Goal: Information Seeking & Learning: Check status

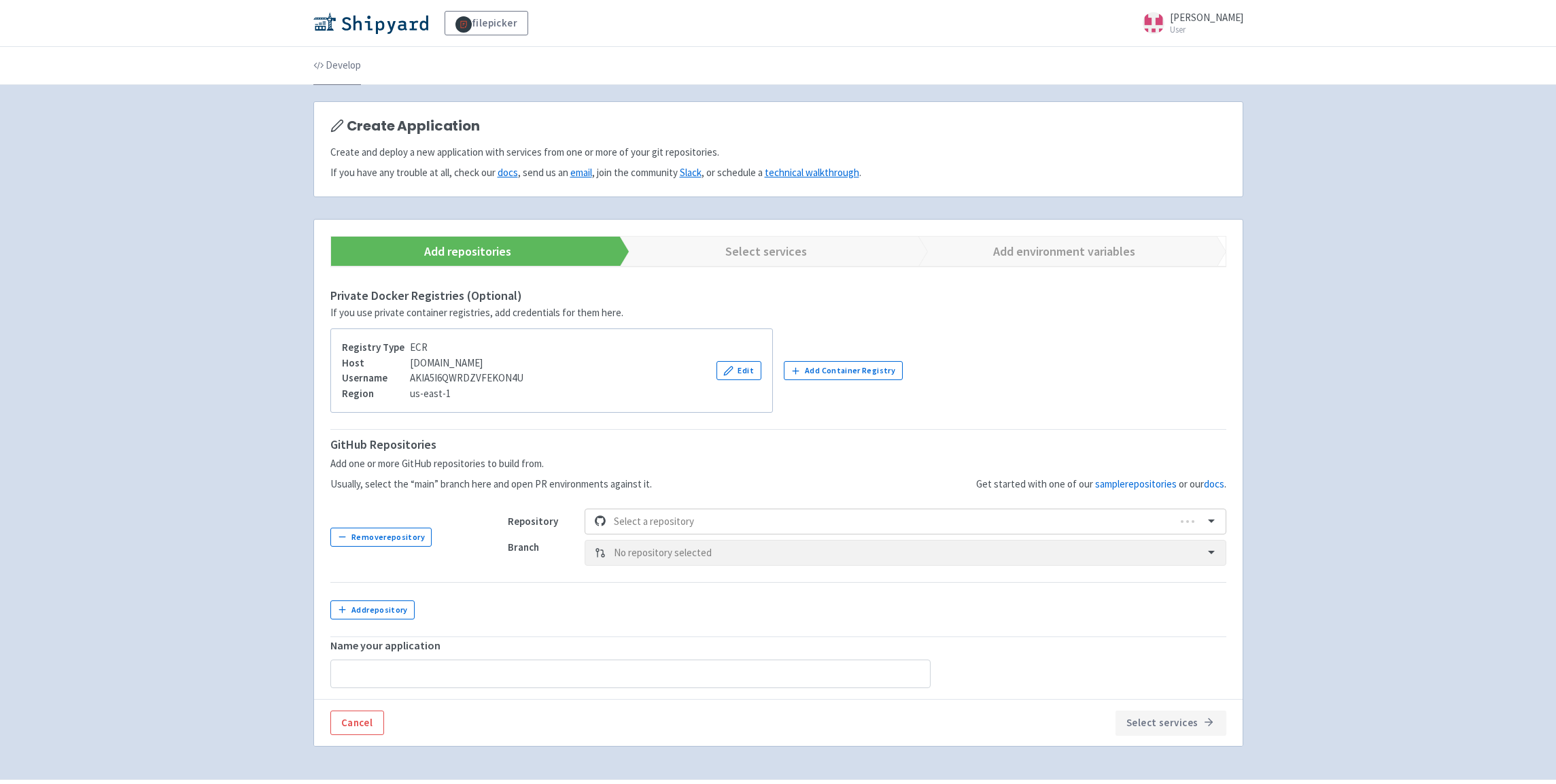
click at [337, 65] on link "Develop" at bounding box center [337, 65] width 48 height 38
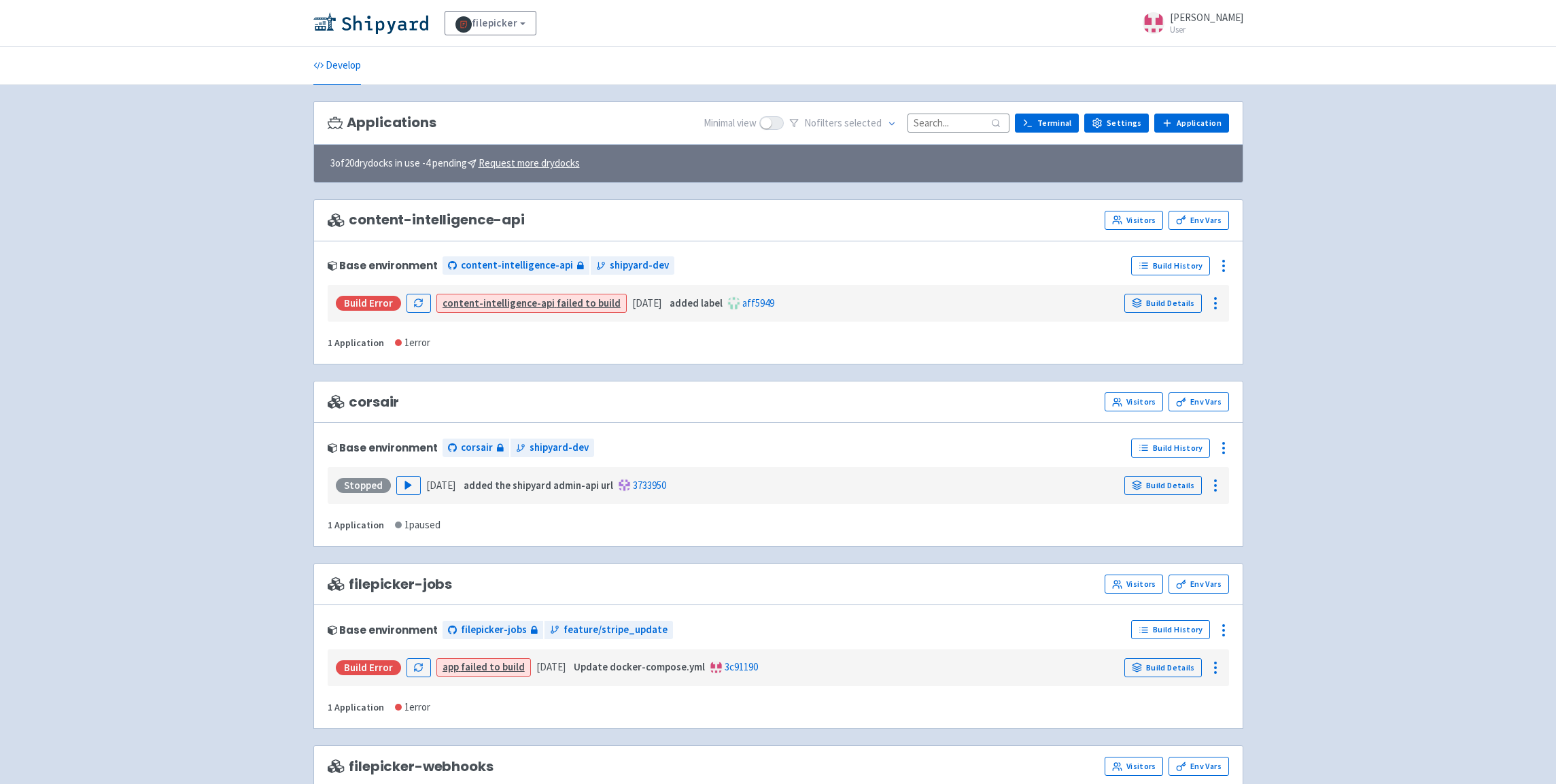
click at [778, 124] on span at bounding box center [771, 122] width 24 height 14
click at [768, 124] on input "checkbox" at bounding box center [763, 122] width 9 height 9
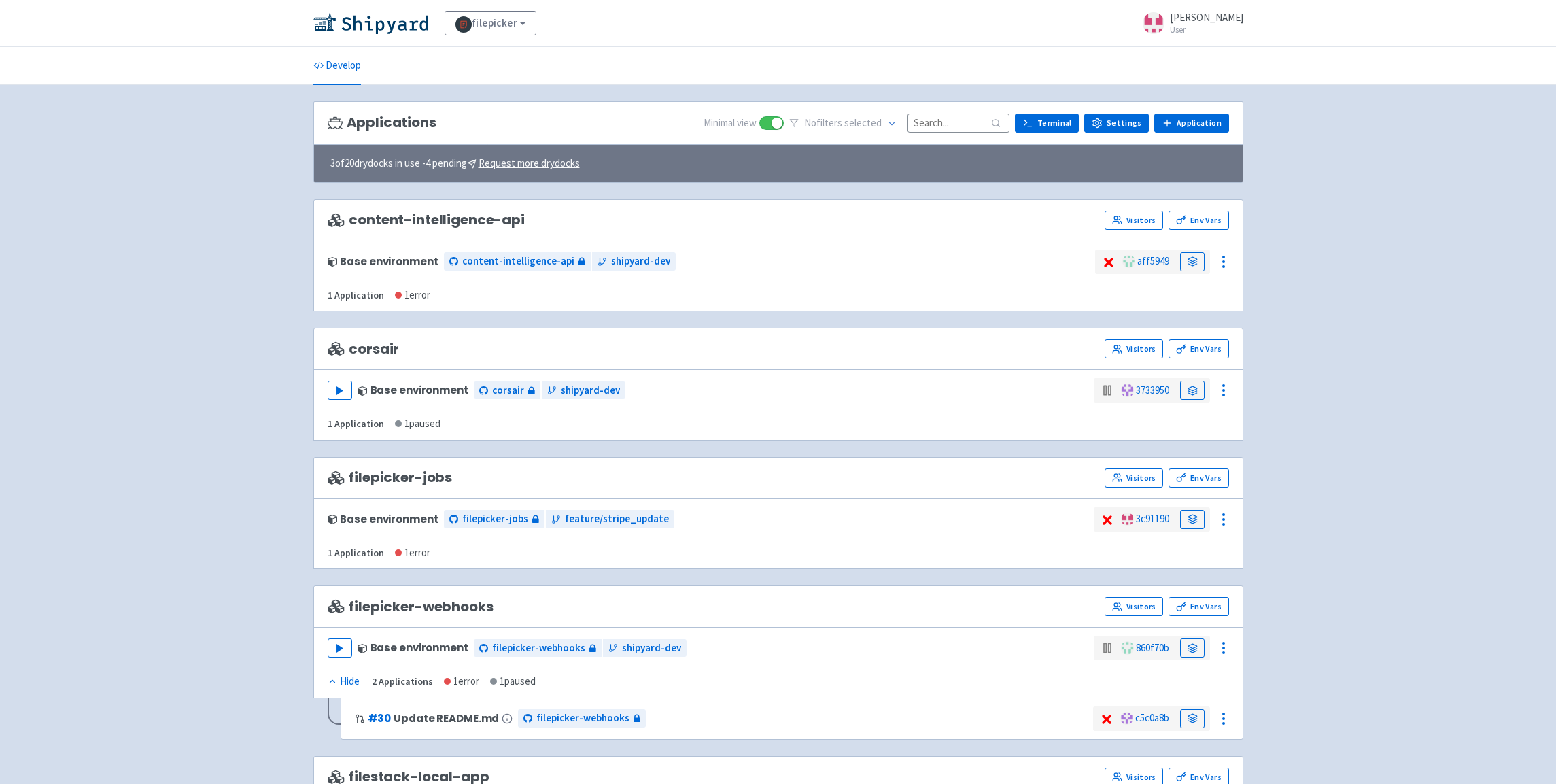
click at [778, 124] on span at bounding box center [771, 122] width 24 height 14
click at [768, 124] on input "checkbox" at bounding box center [763, 122] width 9 height 9
checkbox input "false"
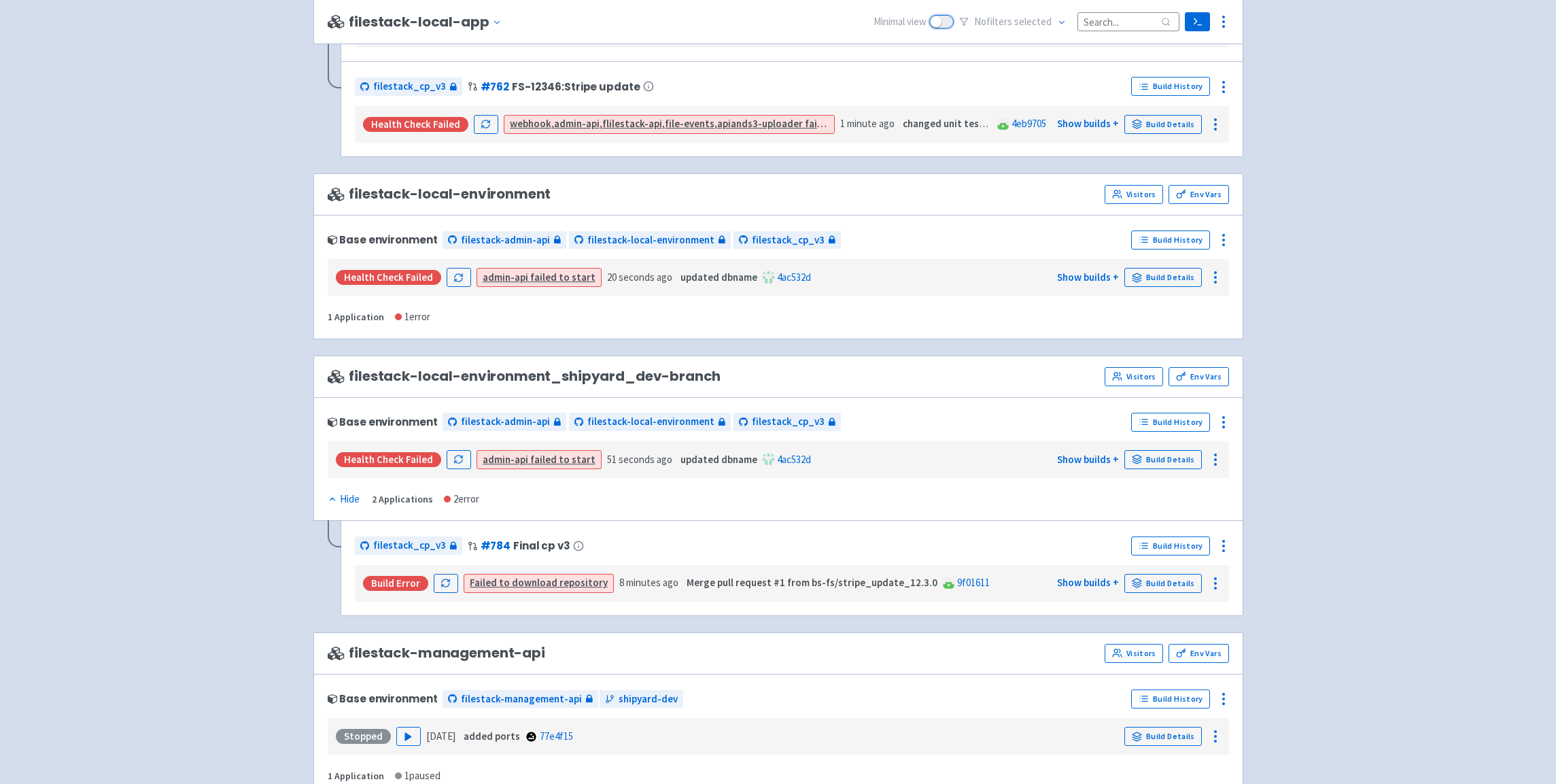
scroll to position [1433, 0]
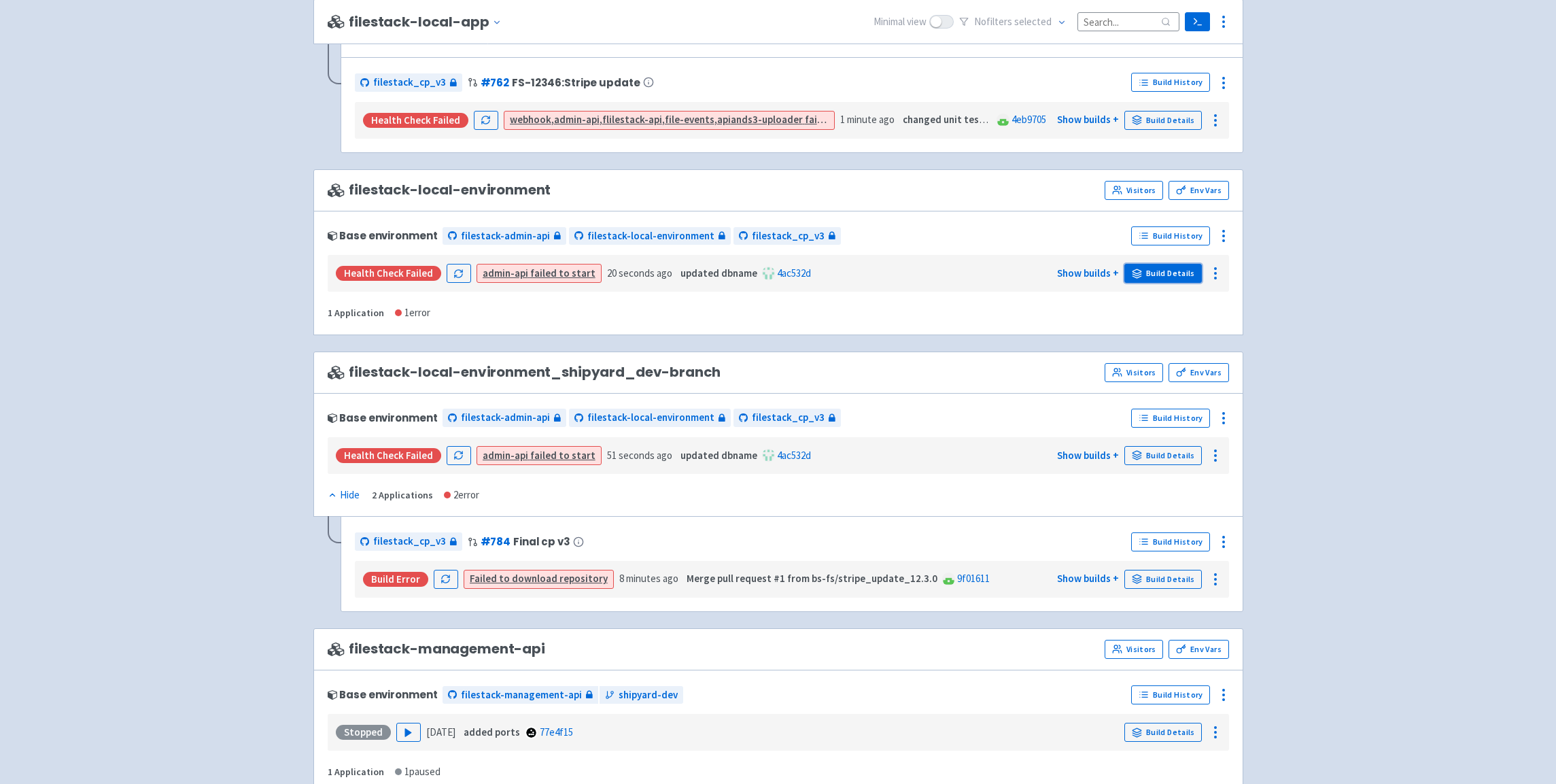
click at [1163, 274] on link "Build Details" at bounding box center [1163, 273] width 77 height 19
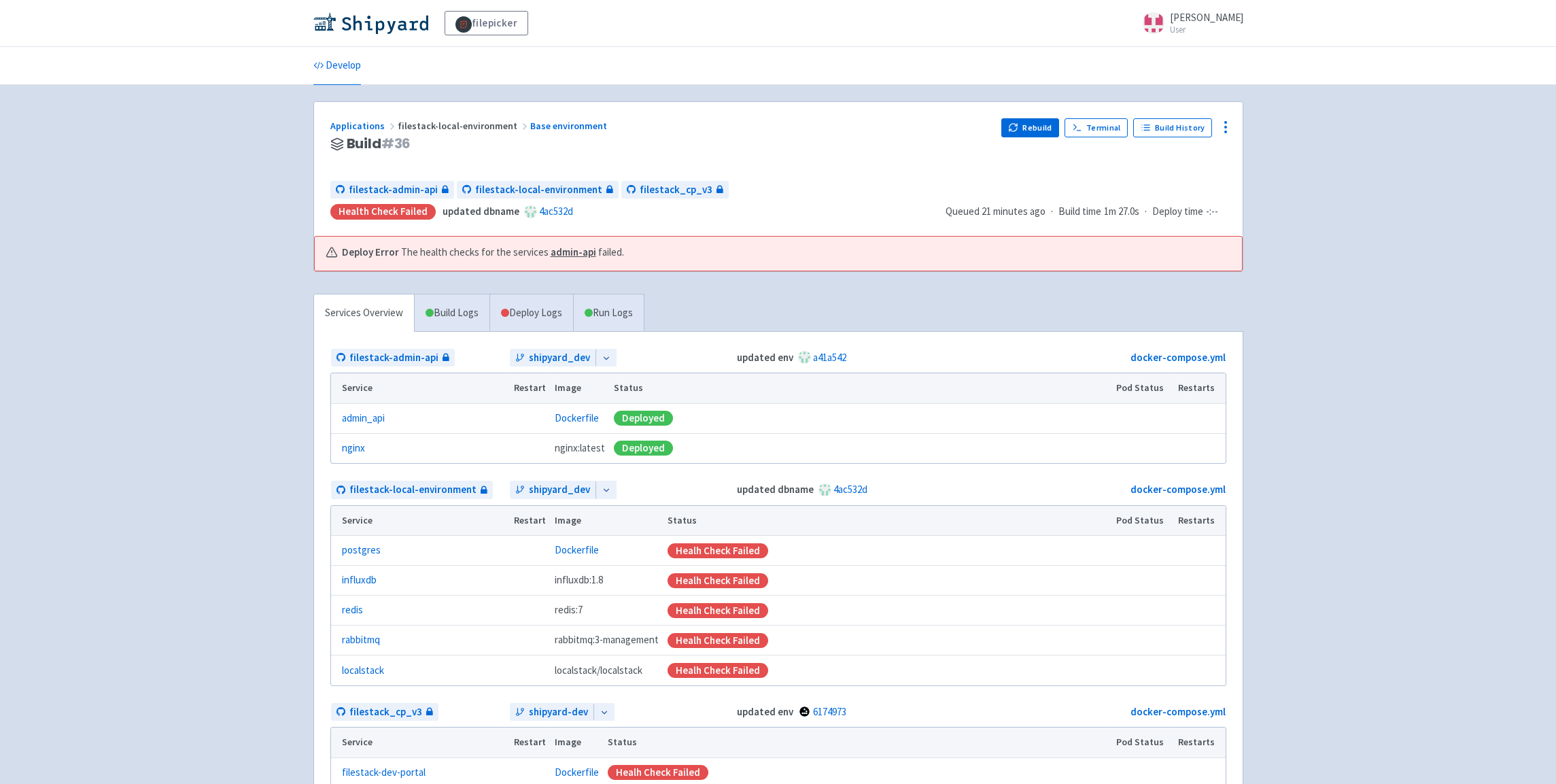
scroll to position [137, 0]
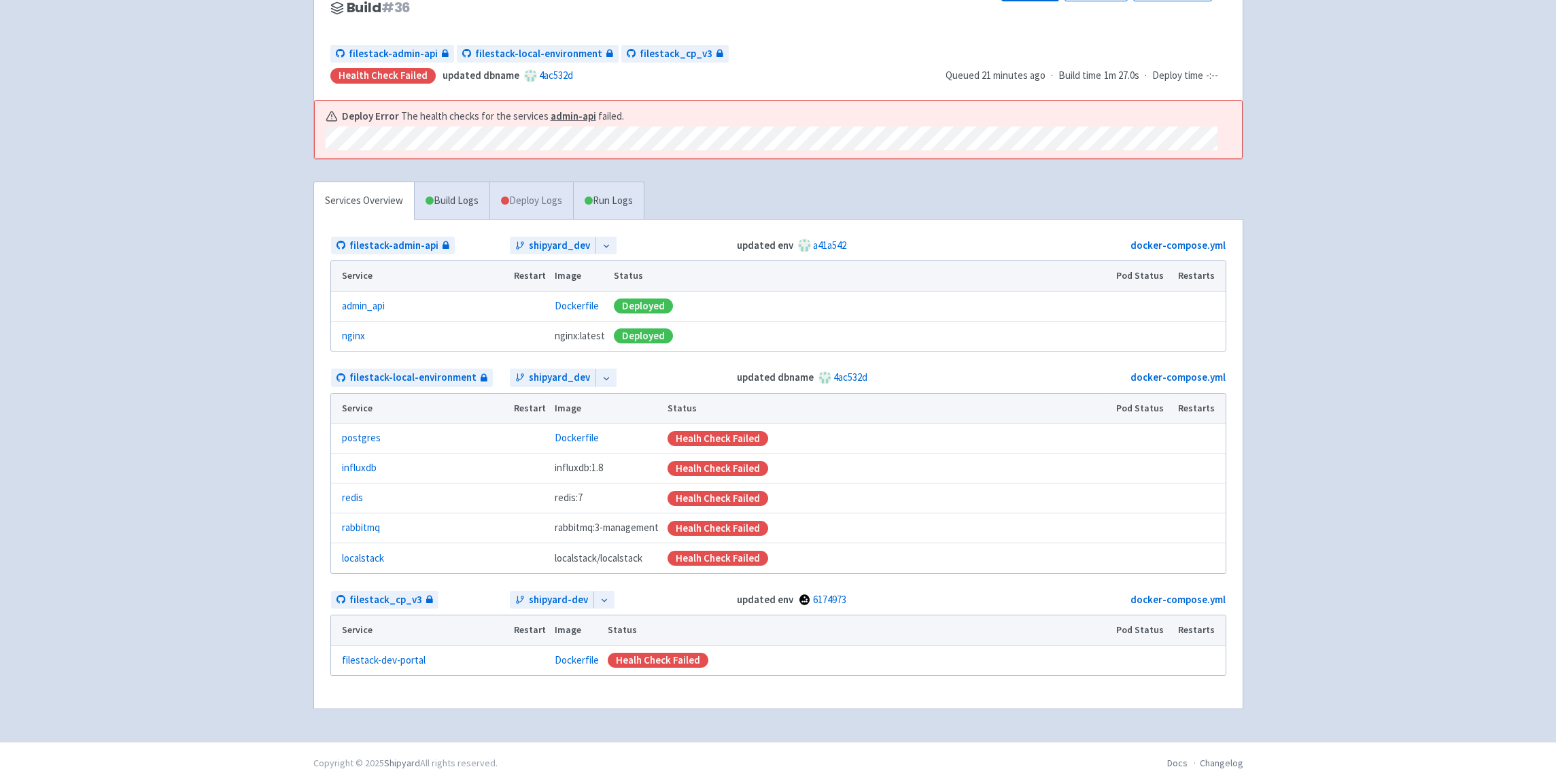
click at [543, 204] on link "Deploy Logs" at bounding box center [531, 201] width 84 height 37
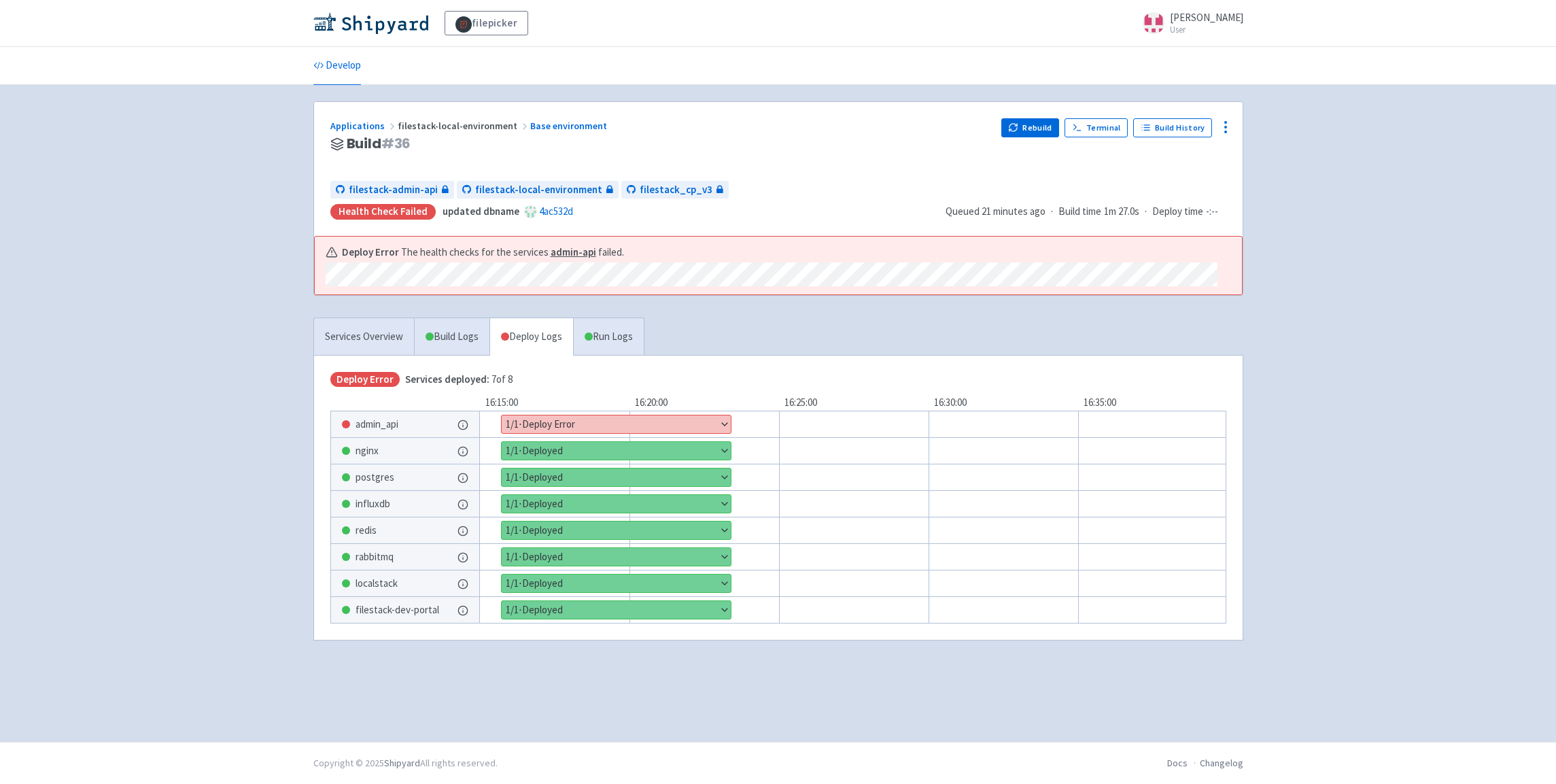
click at [589, 420] on button "Show details" at bounding box center [616, 424] width 229 height 18
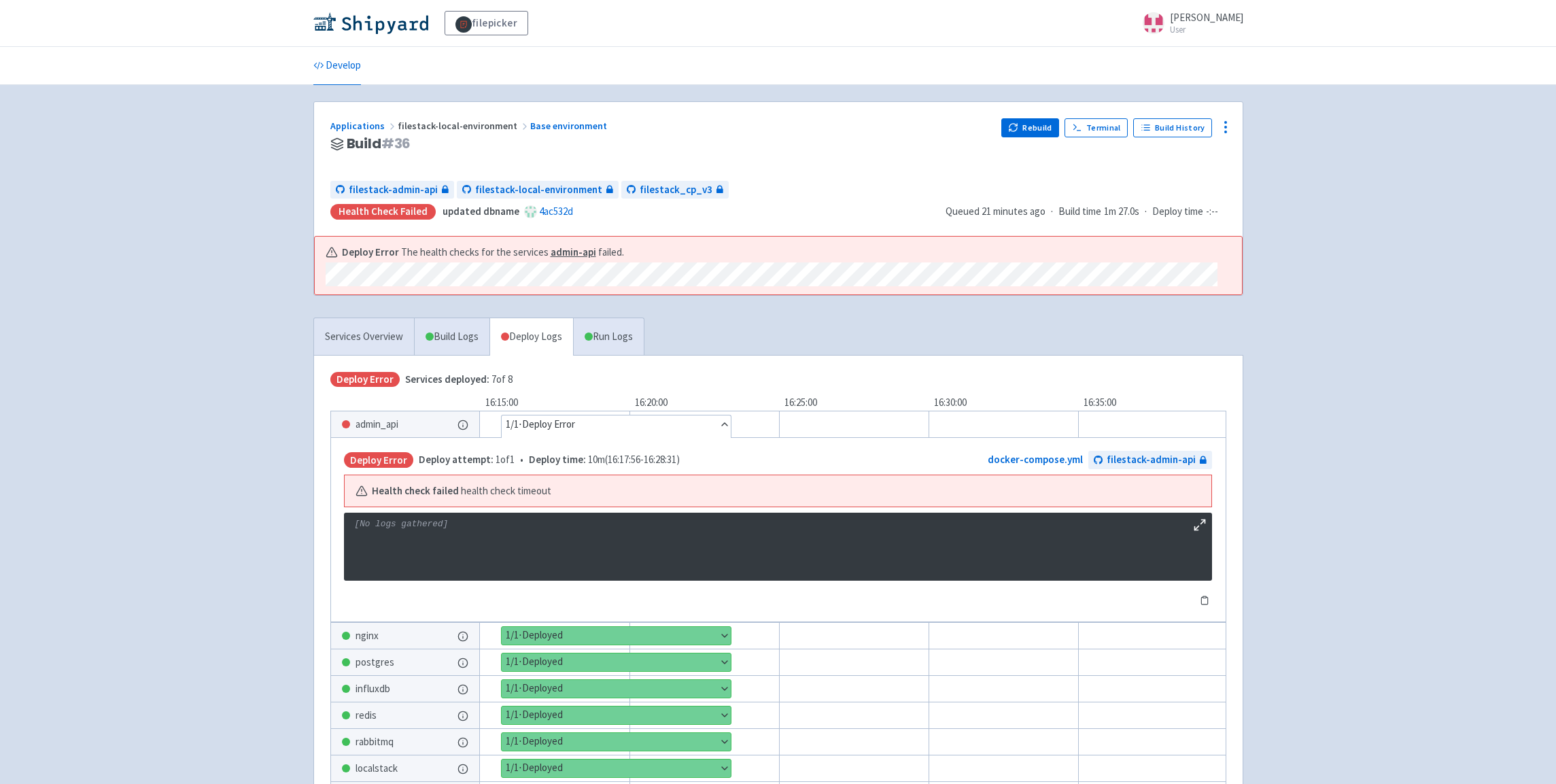
scroll to position [127, 0]
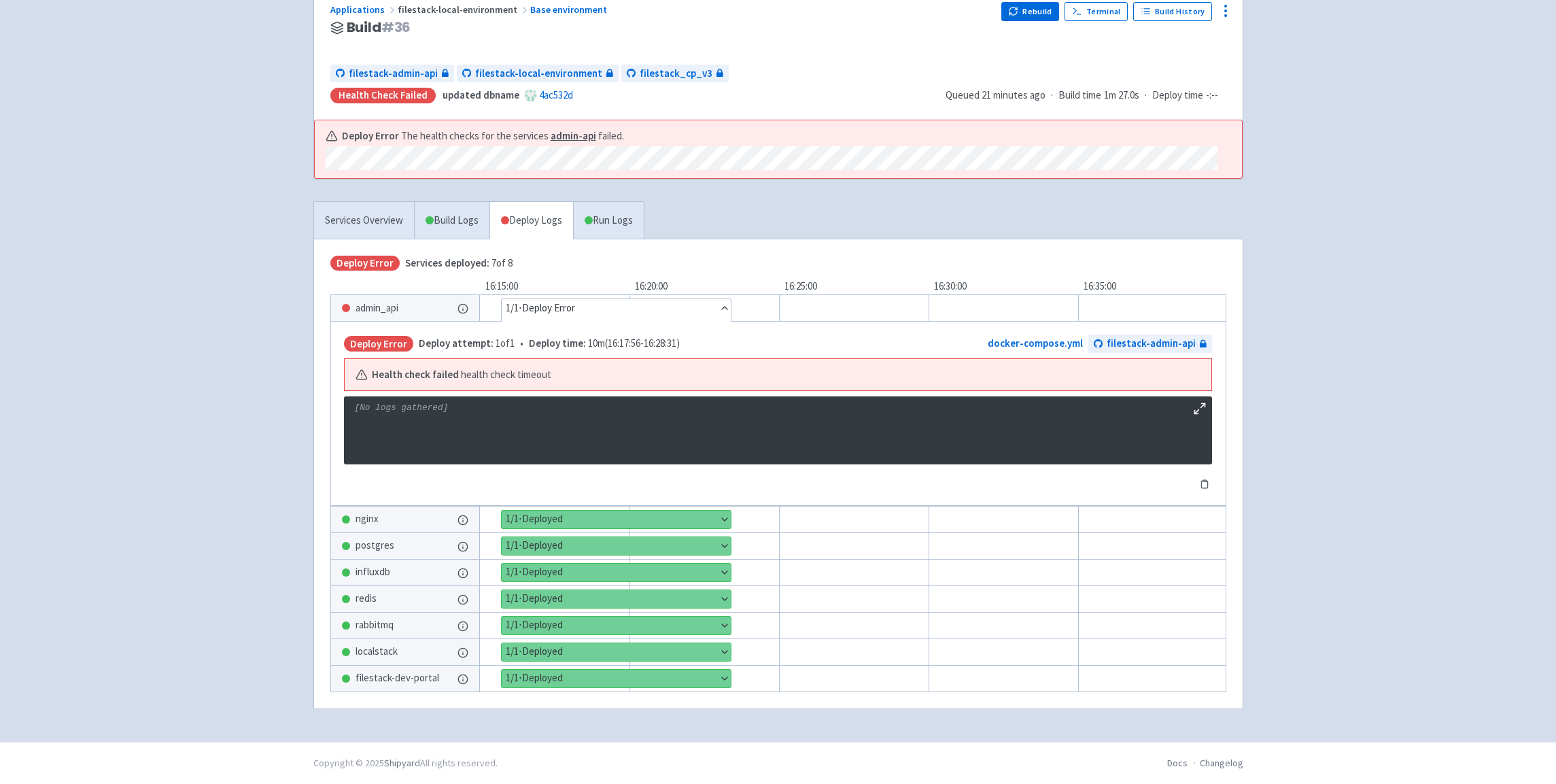
click at [411, 367] on b "Health check failed" at bounding box center [415, 375] width 87 height 15
drag, startPoint x: 361, startPoint y: 398, endPoint x: 550, endPoint y: 398, distance: 189.0
click at [550, 402] on p "[No logs gathered]" at bounding box center [778, 408] width 846 height 12
click at [554, 402] on p "[No logs gathered]" at bounding box center [778, 408] width 846 height 12
click at [443, 308] on div "admin_api" at bounding box center [405, 308] width 148 height 26
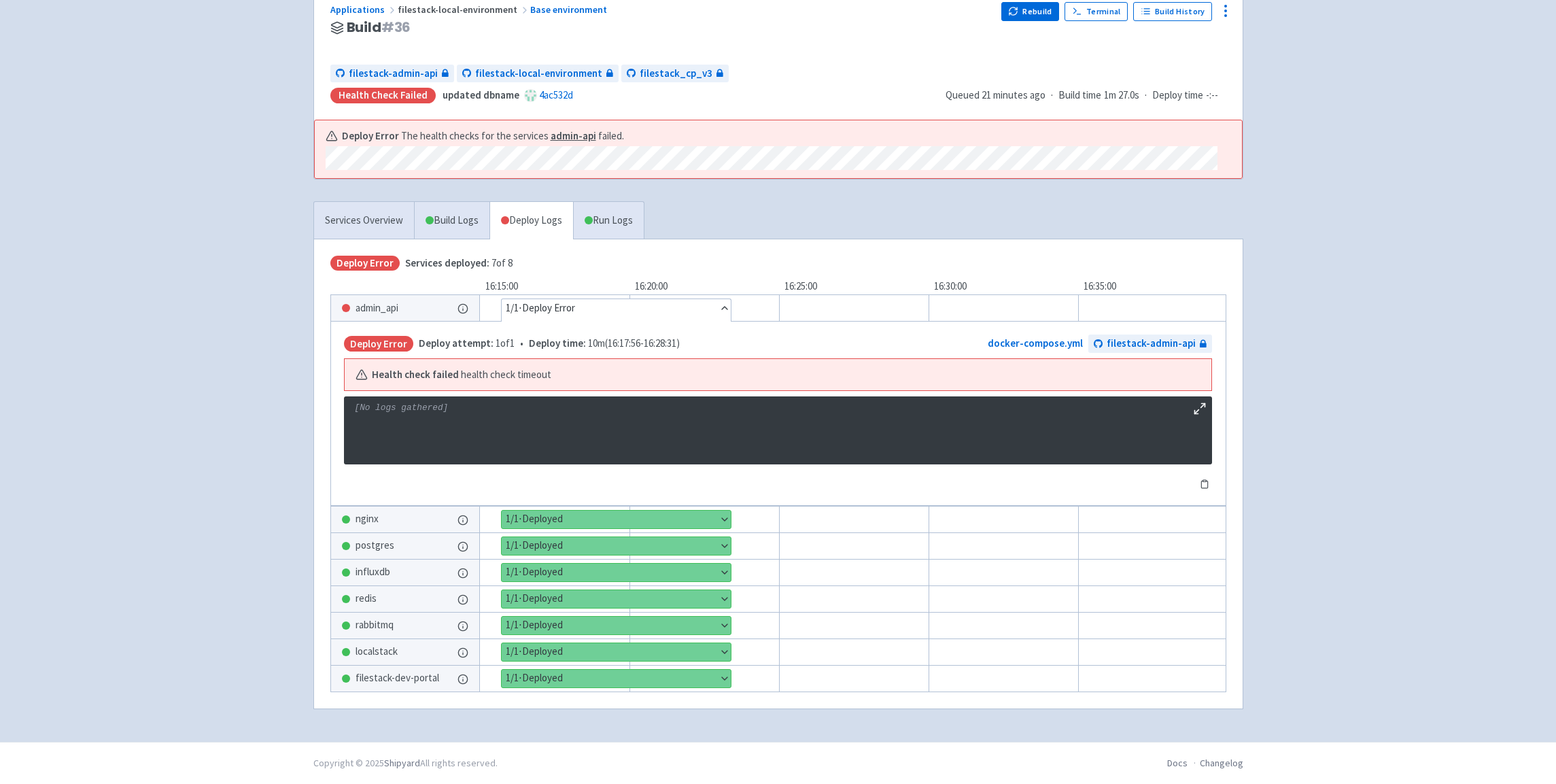
click at [433, 296] on div "admin_api" at bounding box center [405, 308] width 148 height 26
click at [407, 298] on div "admin_api" at bounding box center [405, 308] width 148 height 26
click at [454, 299] on div "admin_api" at bounding box center [405, 308] width 148 height 26
click at [612, 301] on button "Hide details" at bounding box center [616, 308] width 229 height 18
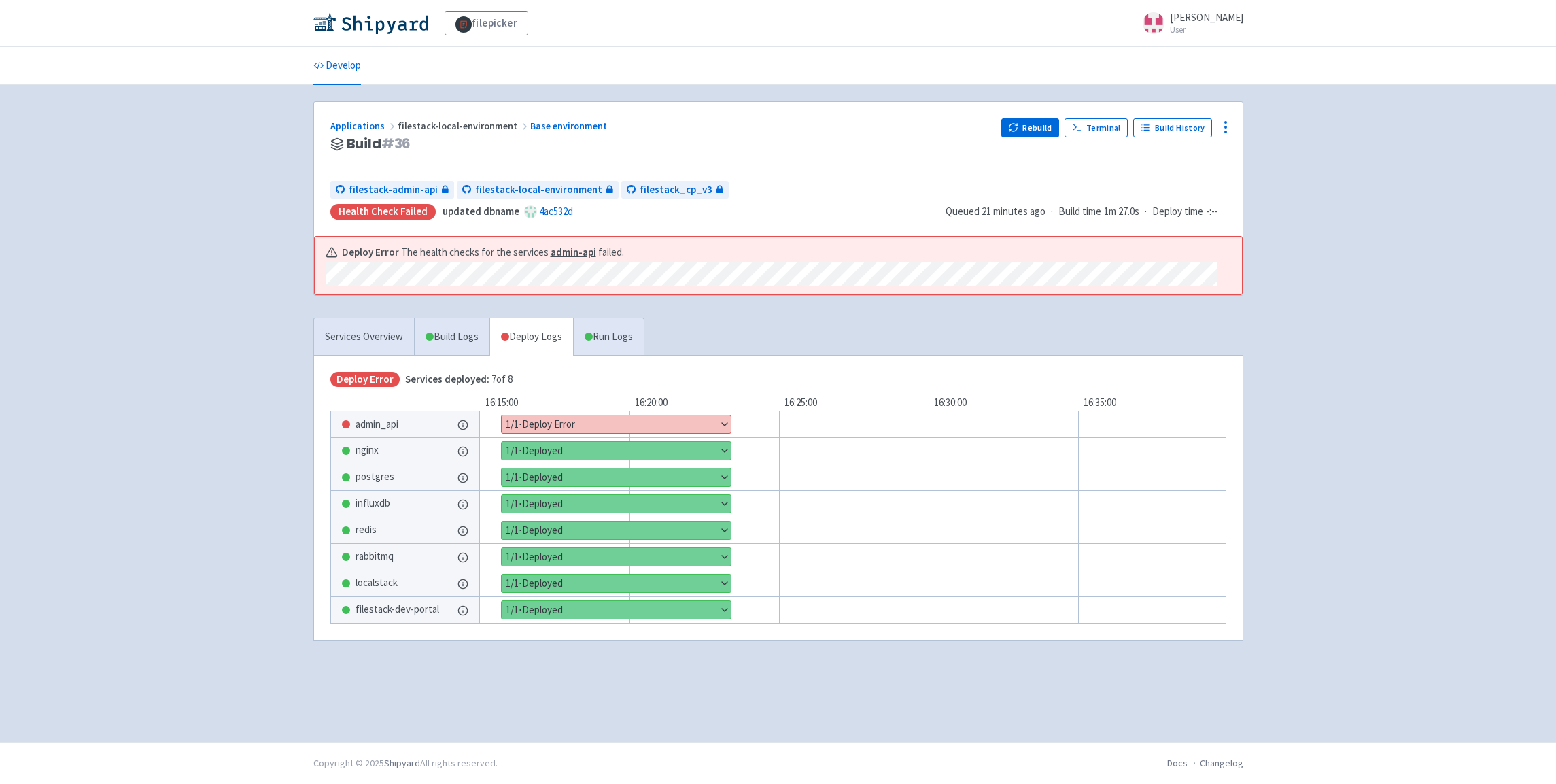
click at [457, 300] on div "Applications filestack-local-environment Base environment Build # 36 Rebuild Te…" at bounding box center [778, 380] width 930 height 556
click at [428, 429] on div "admin_api" at bounding box center [405, 424] width 148 height 26
click at [466, 427] on icon at bounding box center [463, 425] width 10 height 10
click at [463, 425] on icon at bounding box center [463, 425] width 10 height 10
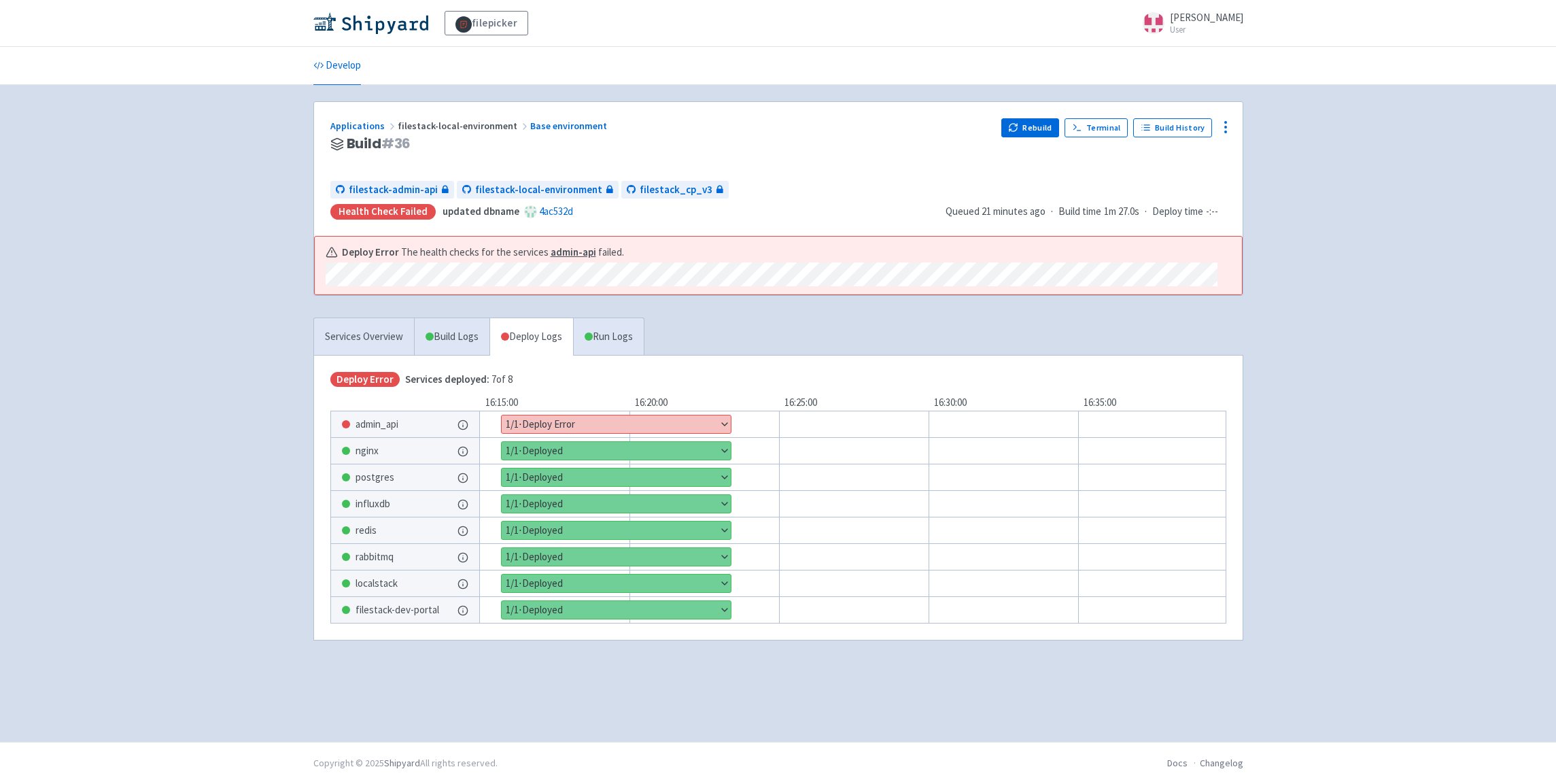
click at [603, 421] on button "Show details" at bounding box center [616, 424] width 229 height 18
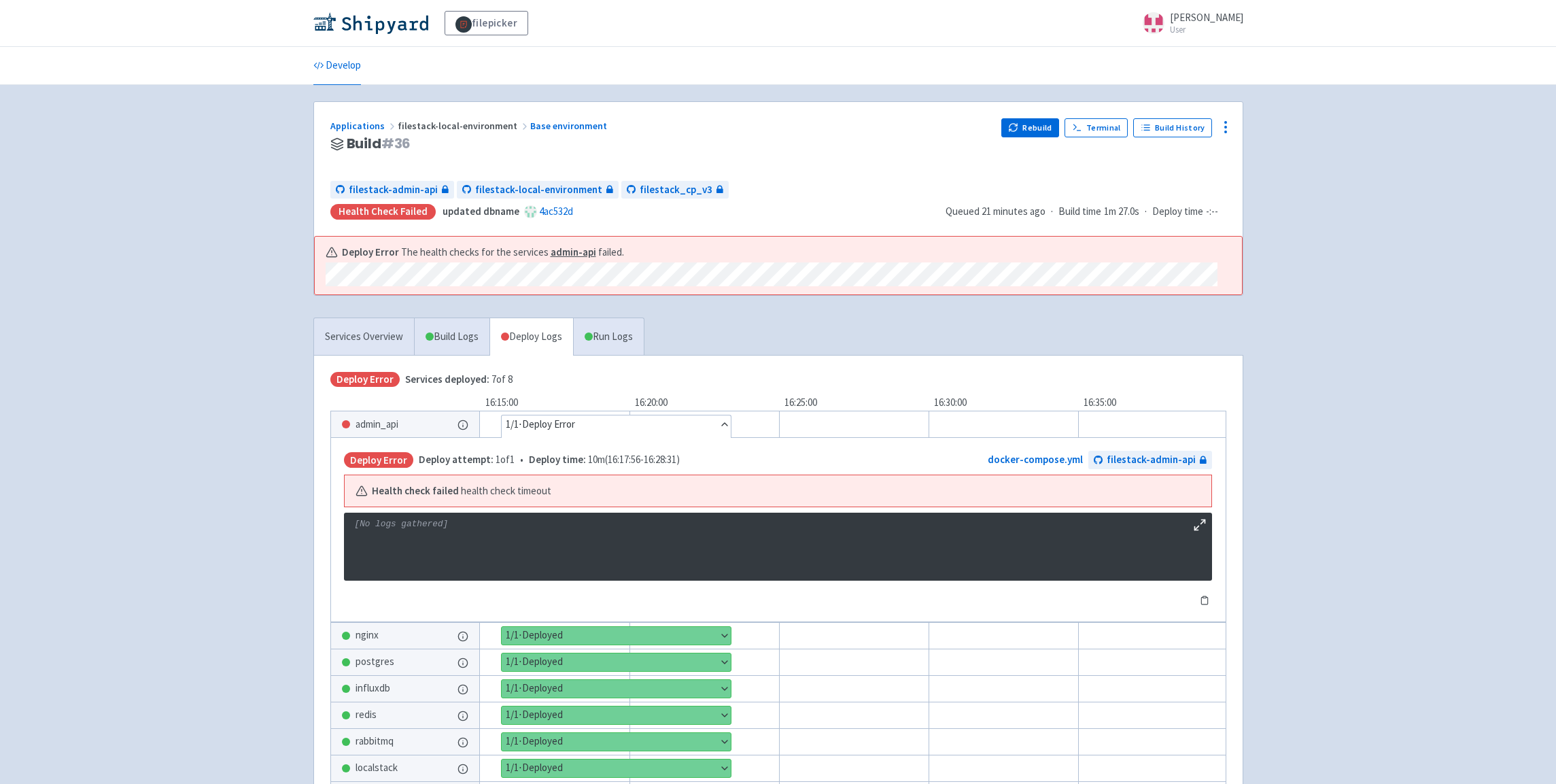
click at [529, 279] on div "Deploy Error The health checks for the services admin-api failed." at bounding box center [778, 266] width 927 height 59
click at [349, 69] on link "Develop" at bounding box center [337, 65] width 48 height 38
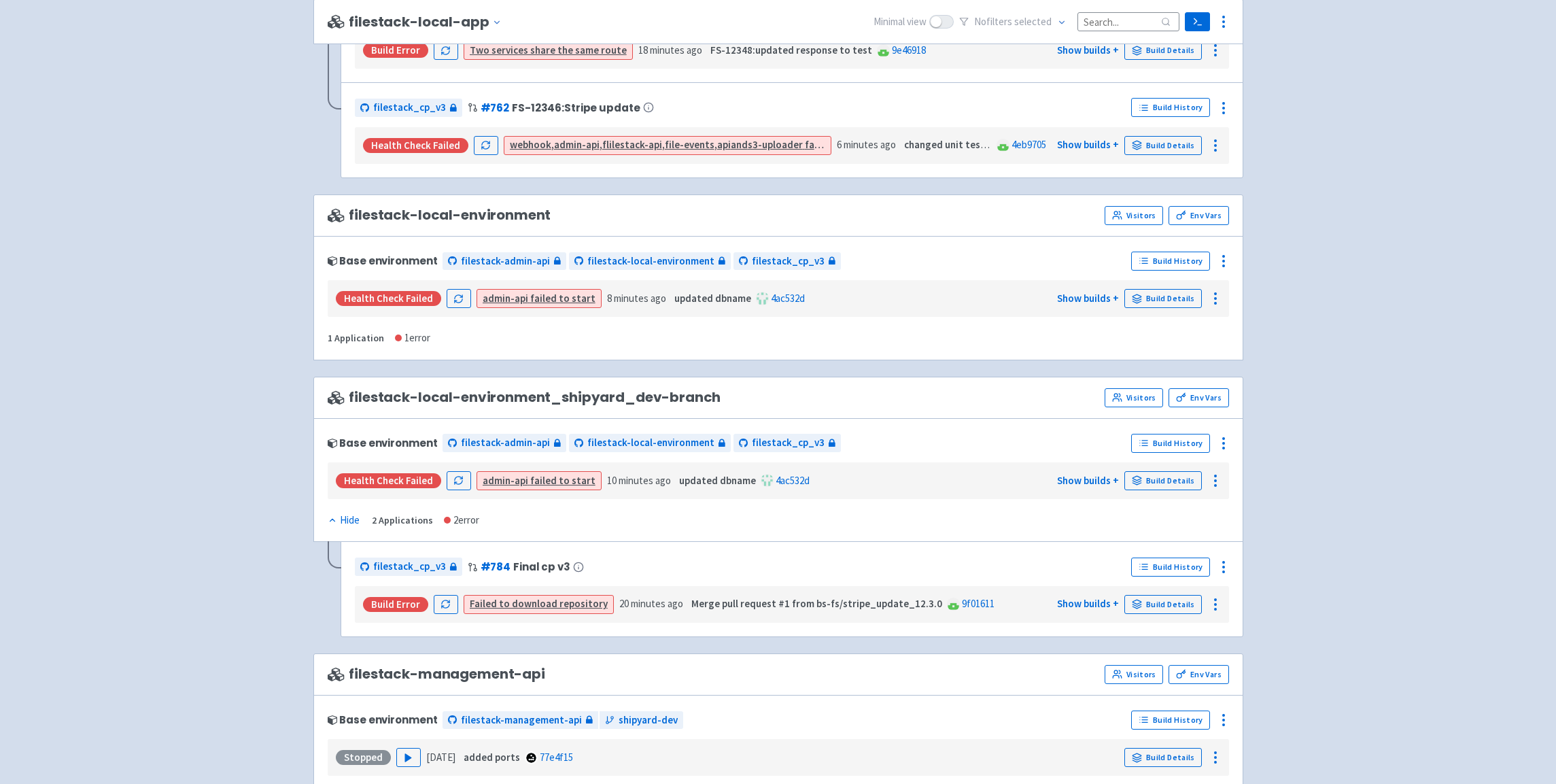
scroll to position [1408, 0]
click at [1163, 301] on link "Build Details" at bounding box center [1163, 298] width 77 height 19
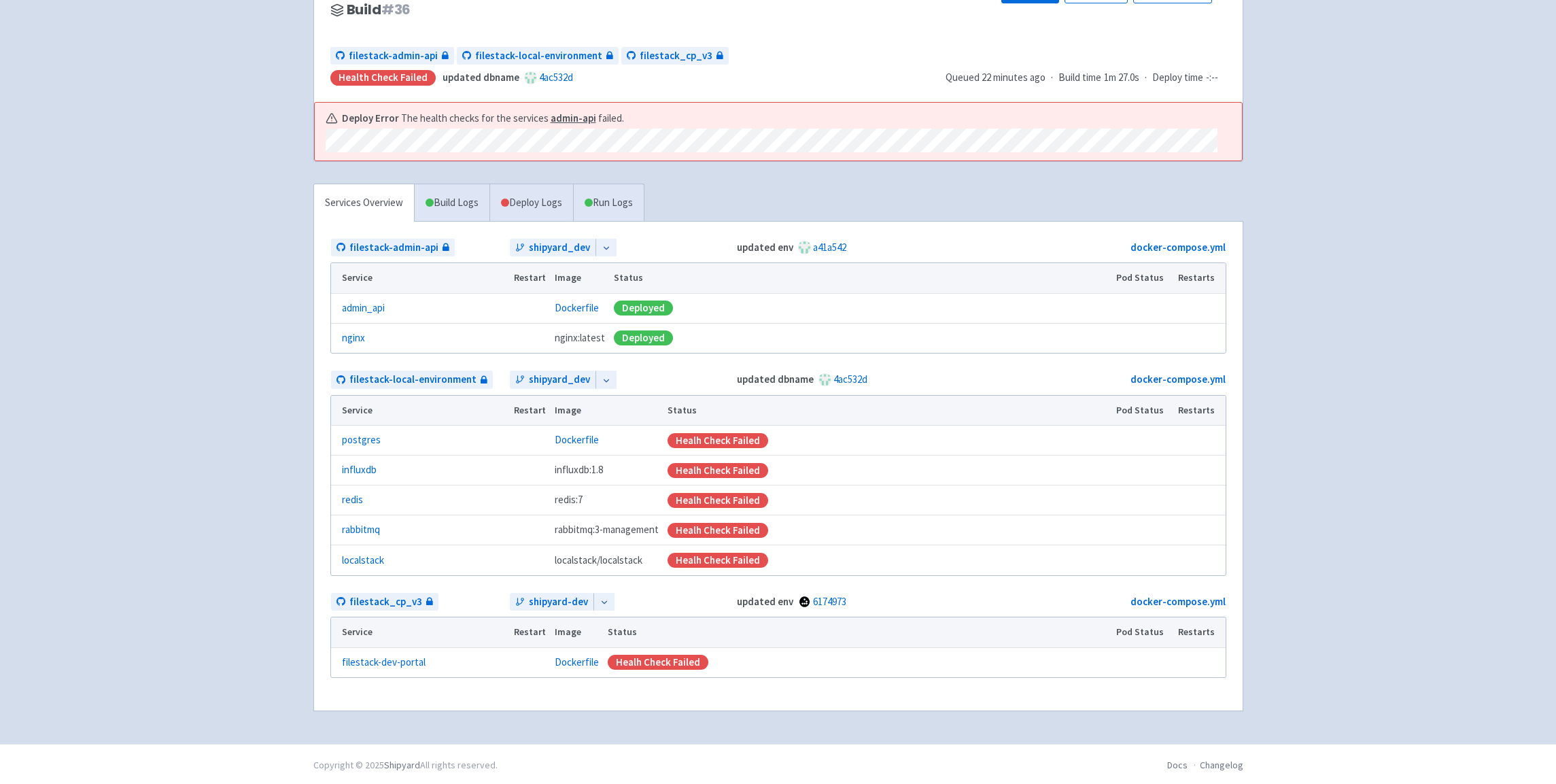
scroll to position [137, 0]
click at [533, 205] on link "Deploy Logs" at bounding box center [531, 201] width 84 height 37
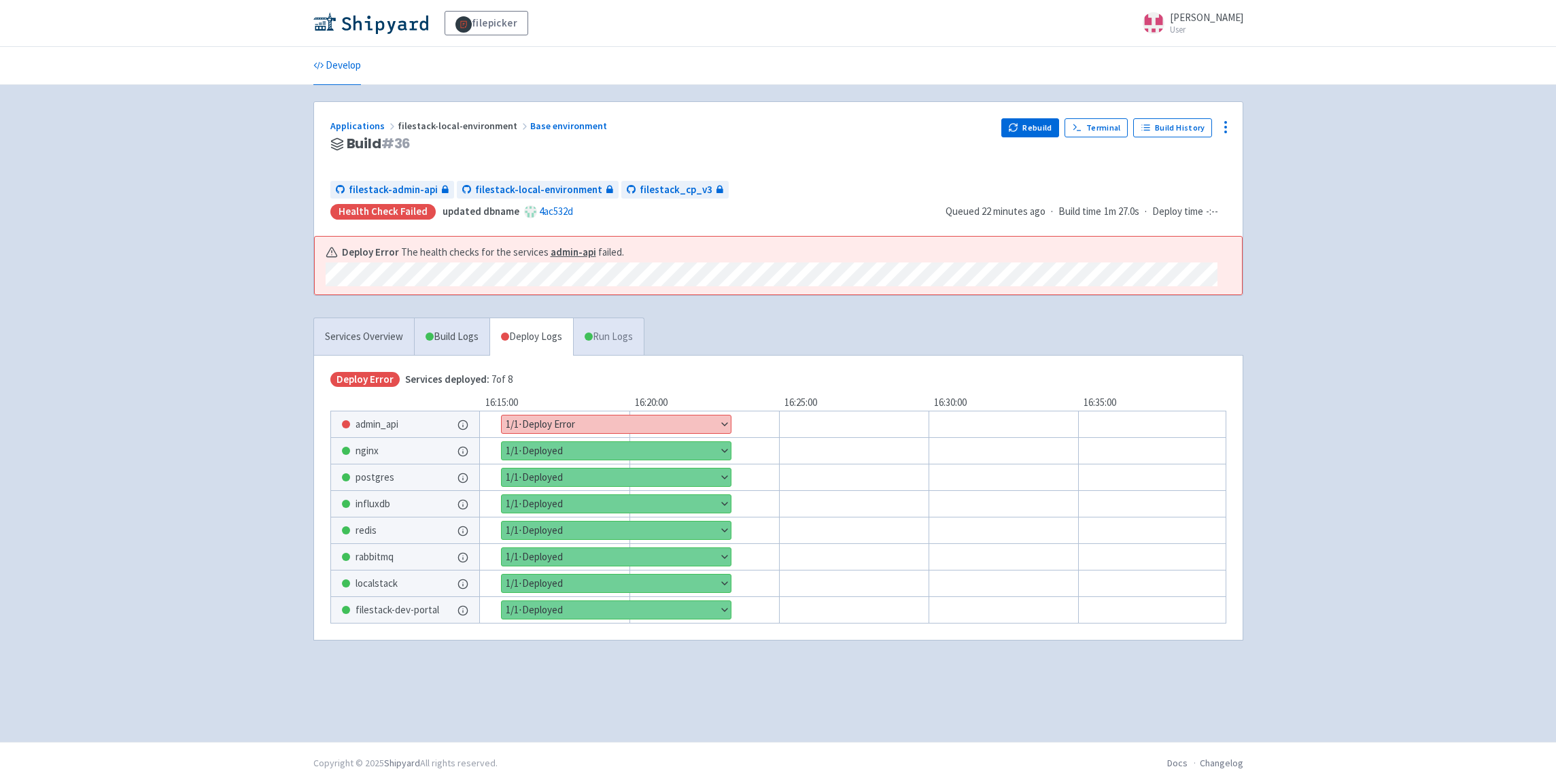
click at [614, 342] on link "Run Logs" at bounding box center [608, 337] width 71 height 37
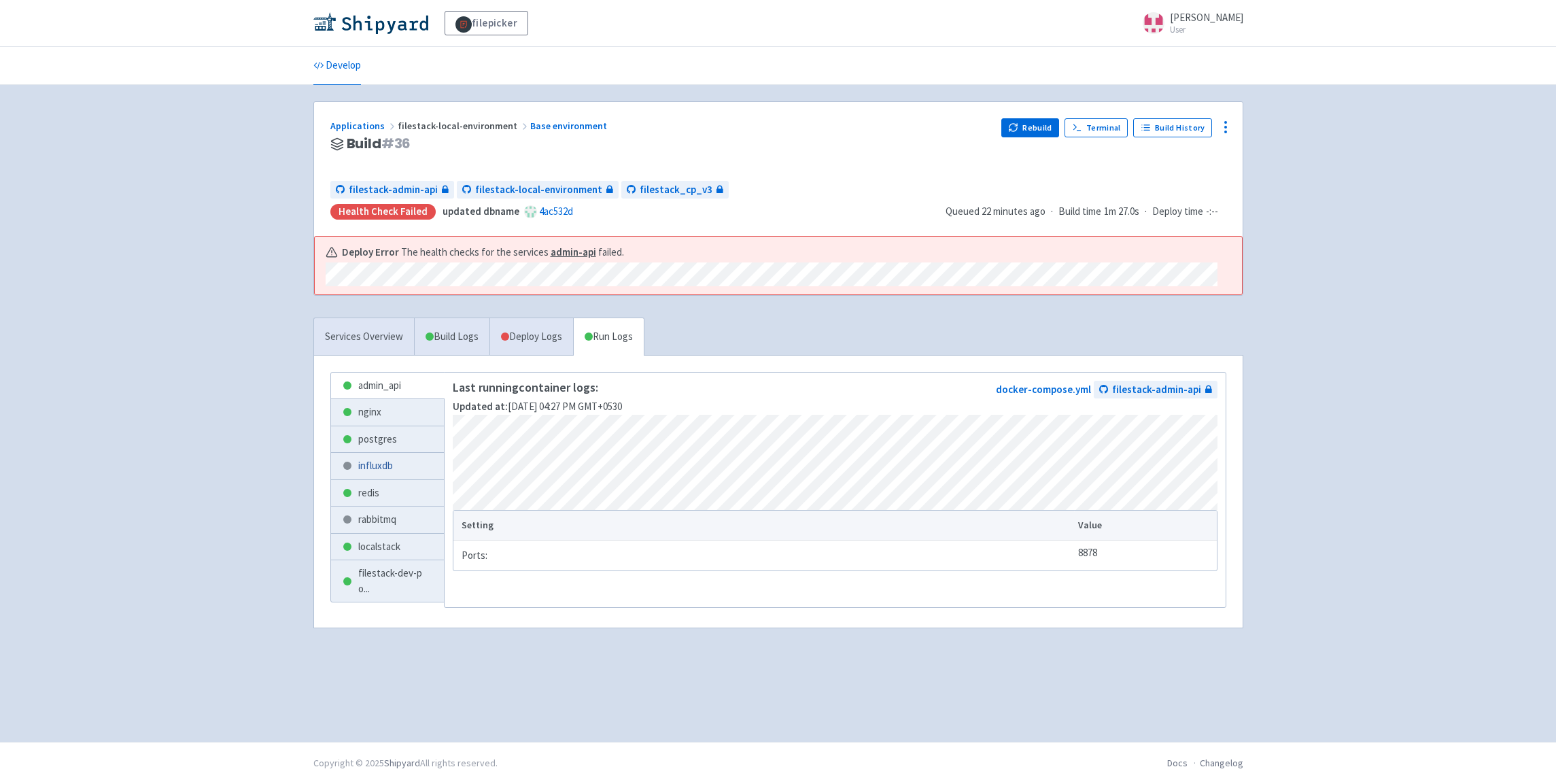
click at [422, 467] on link "influxdb" at bounding box center [388, 466] width 114 height 27
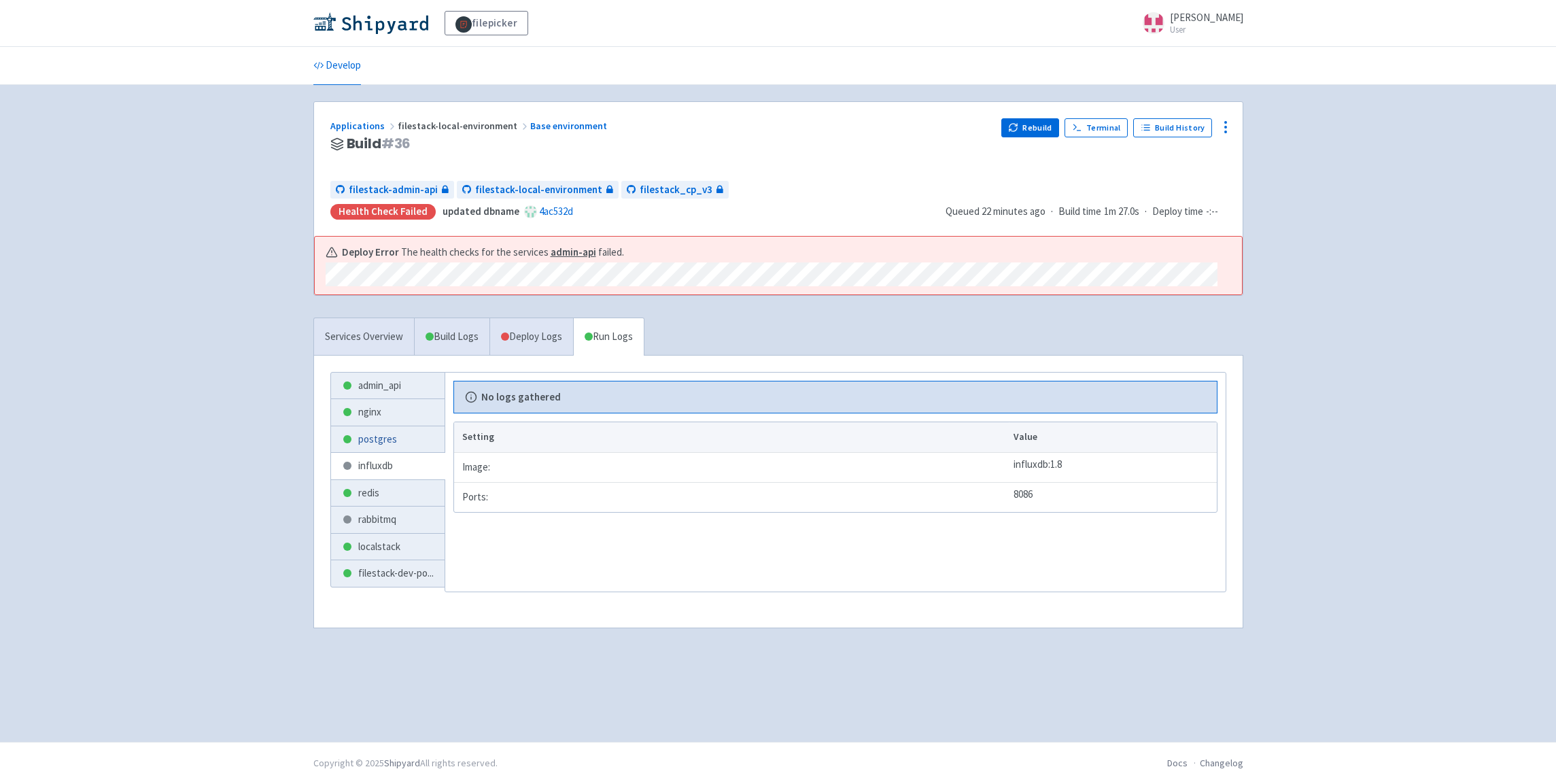
click at [378, 443] on link "postgres" at bounding box center [388, 439] width 114 height 27
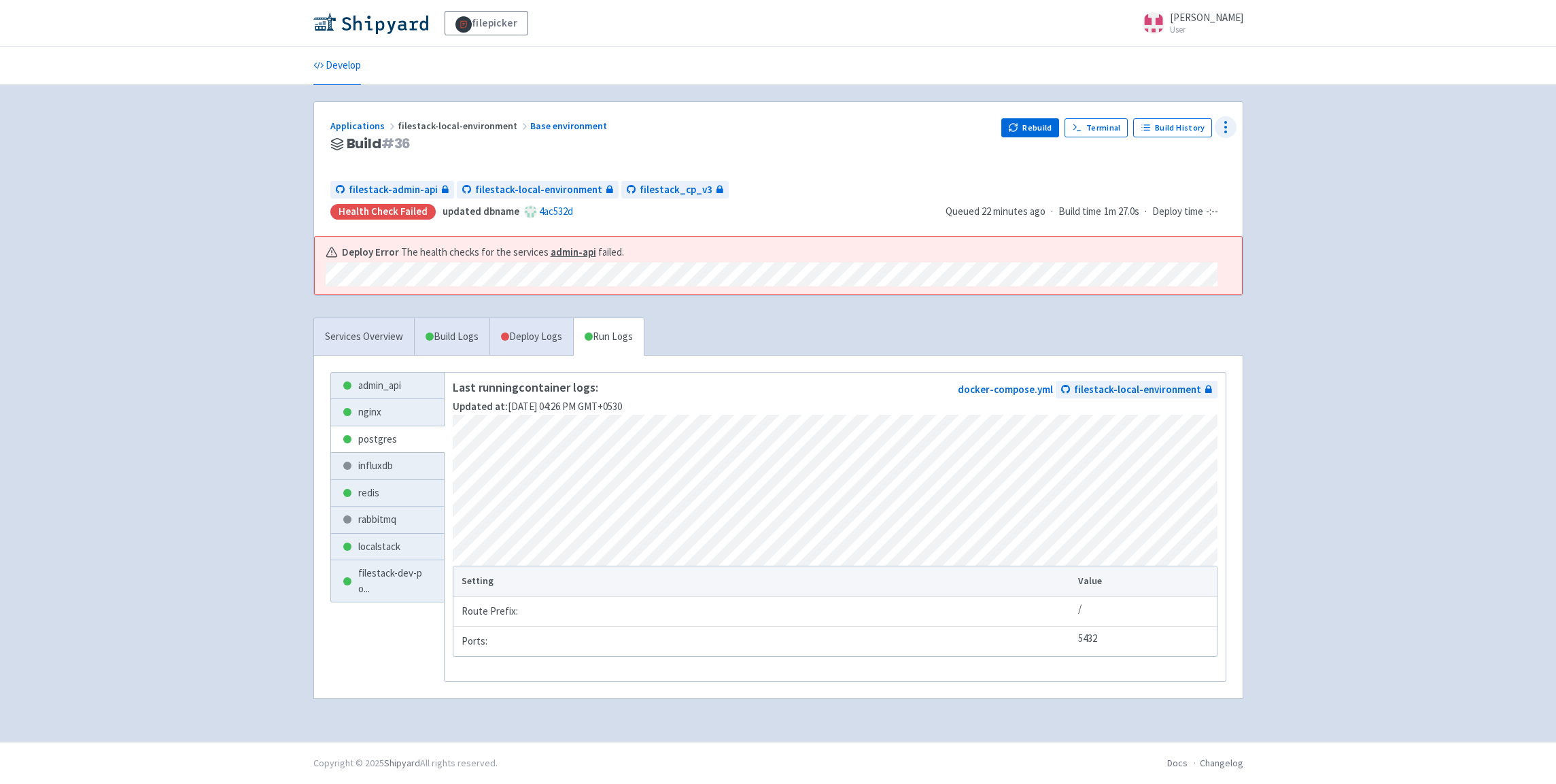
click at [1224, 128] on icon at bounding box center [1226, 127] width 16 height 16
click at [1180, 191] on span "Data Dashboard" at bounding box center [1164, 182] width 68 height 19
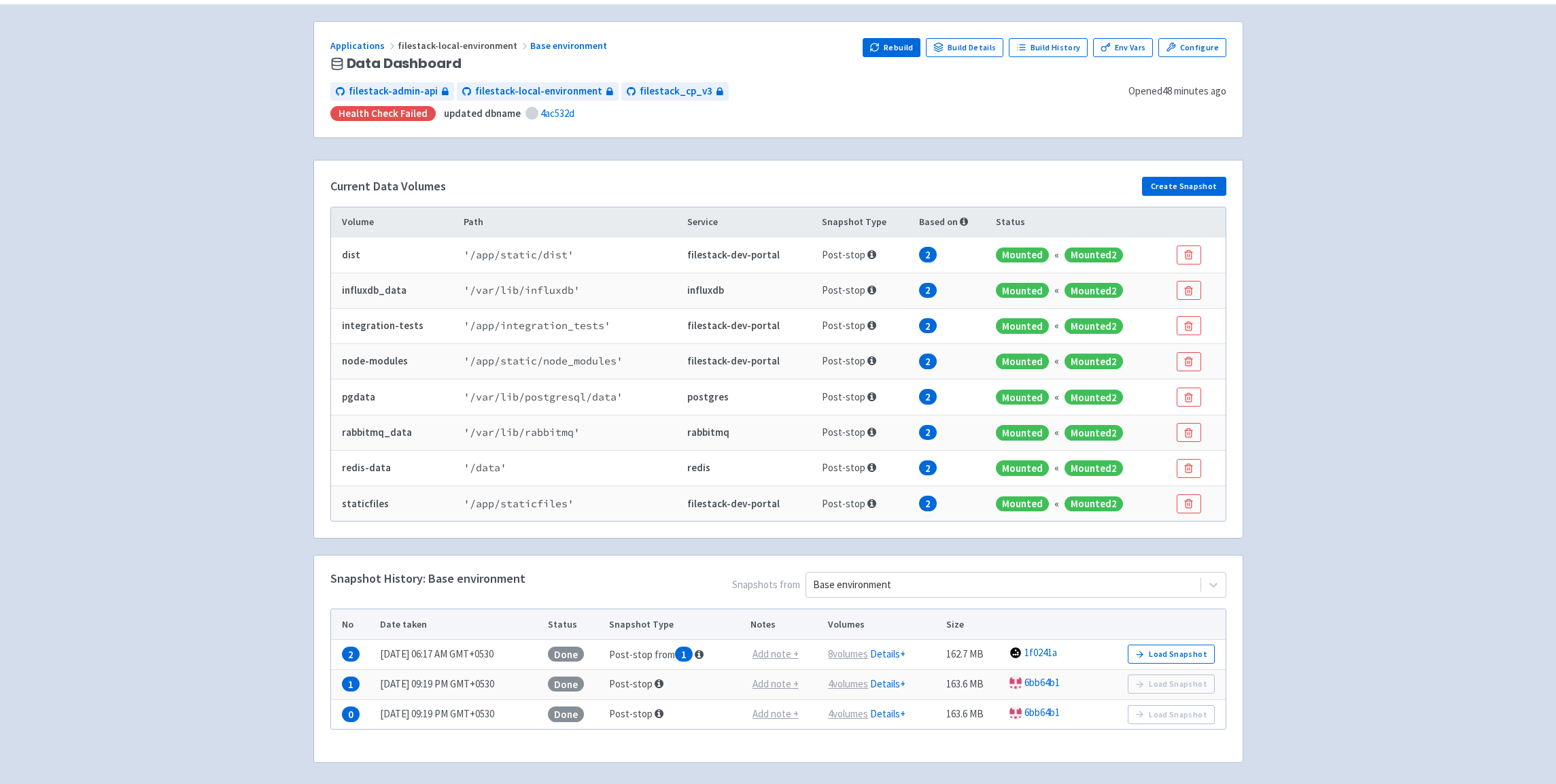
scroll to position [73, 0]
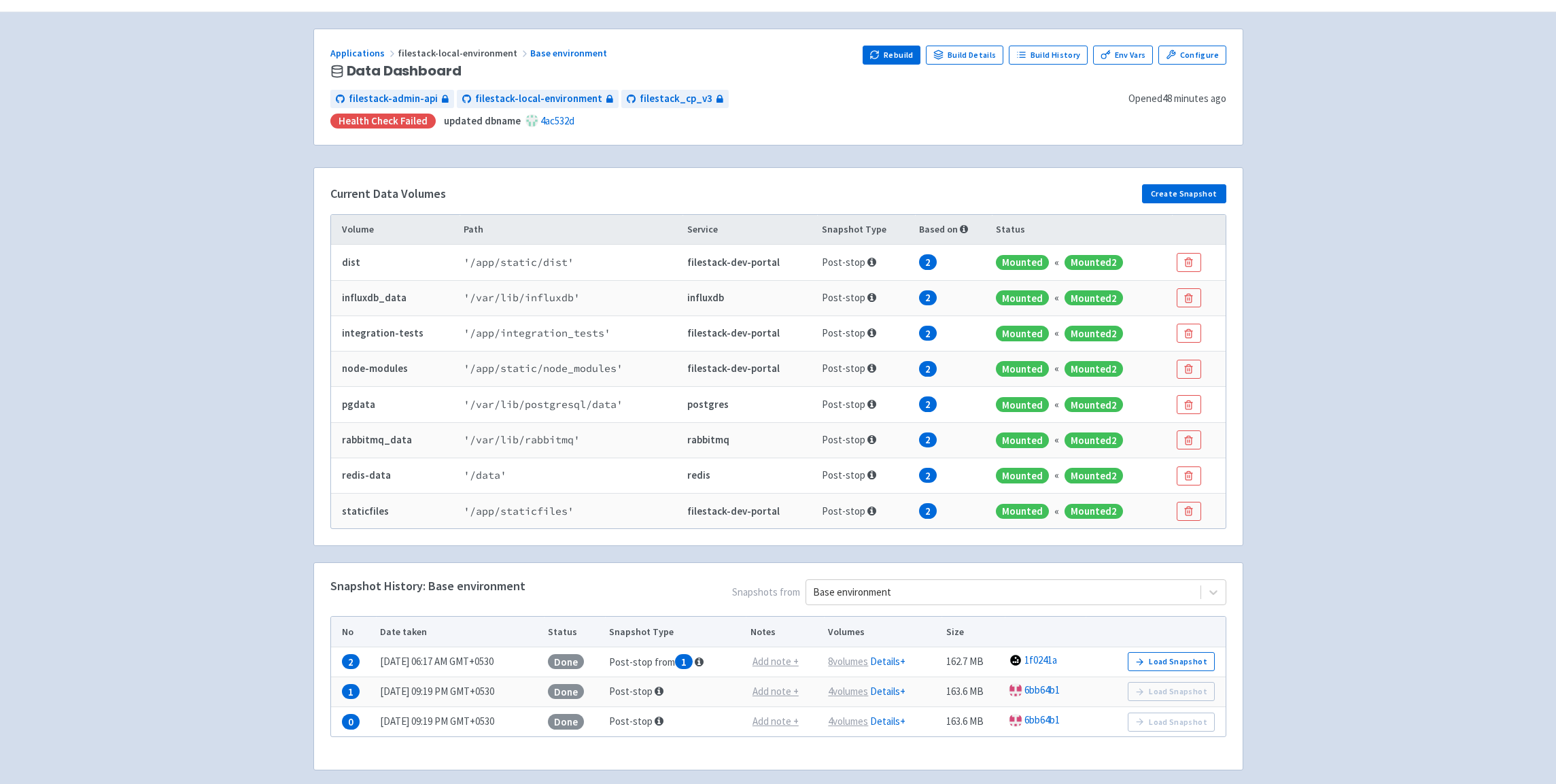
click at [118, 203] on div "filepicker selwin-sangha User Profile Sign out Develop" at bounding box center [778, 365] width 1556 height 876
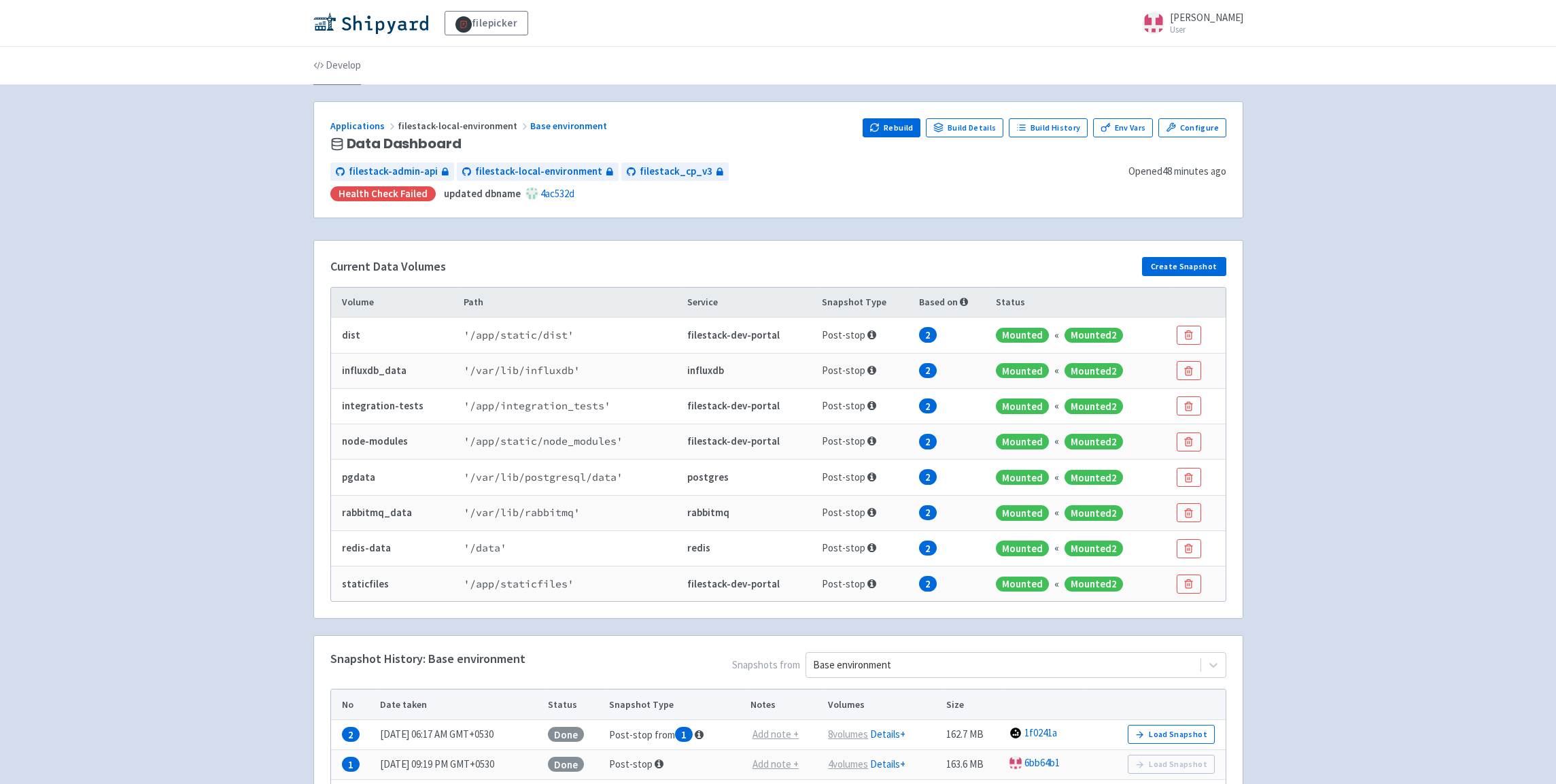
click at [330, 63] on link "Develop" at bounding box center [337, 65] width 48 height 38
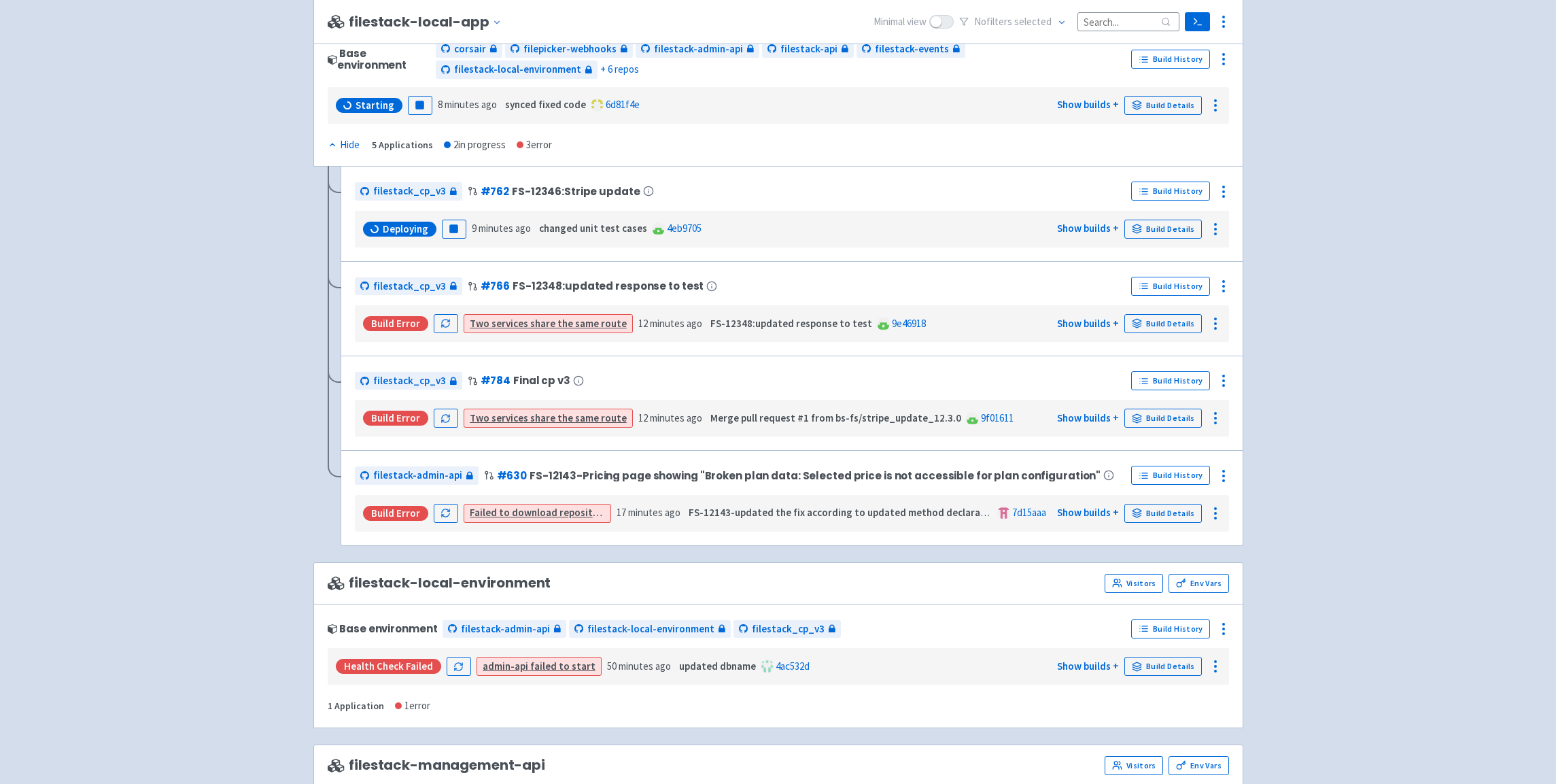
scroll to position [1367, 0]
